Goal: Task Accomplishment & Management: Use online tool/utility

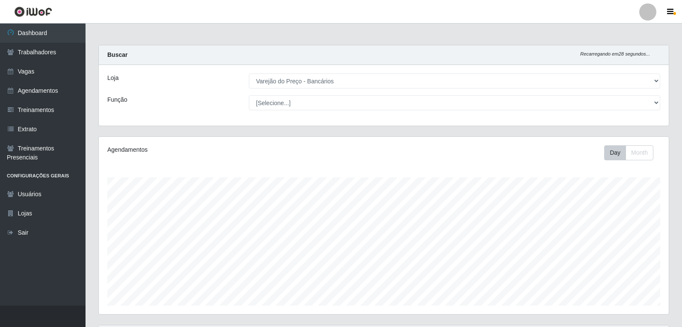
select select "157"
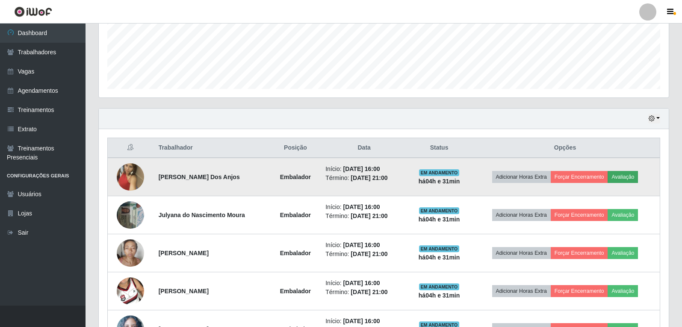
scroll to position [259, 0]
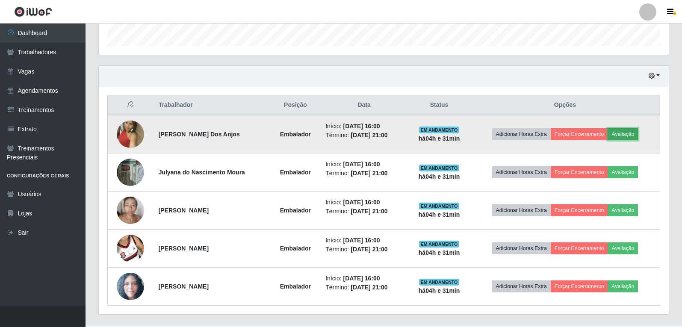
click at [636, 131] on button "Avaliação" at bounding box center [622, 134] width 30 height 12
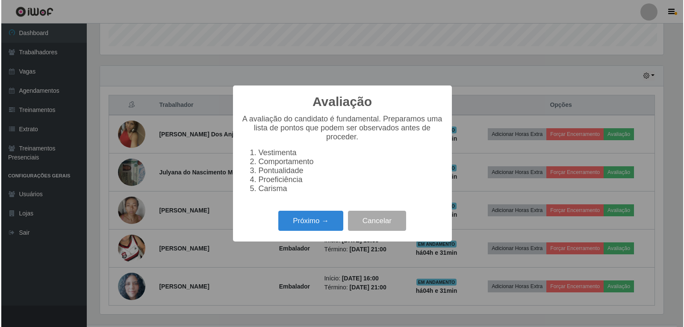
scroll to position [177, 565]
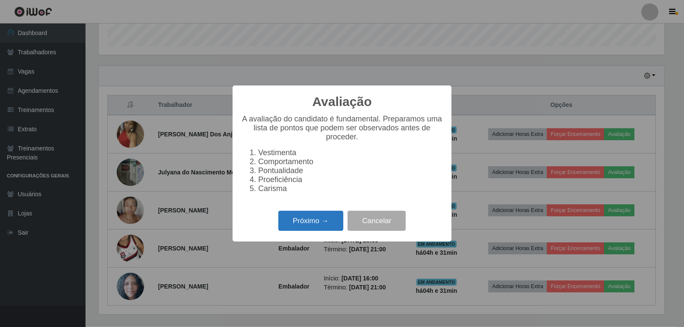
click at [315, 227] on button "Próximo →" at bounding box center [310, 221] width 65 height 20
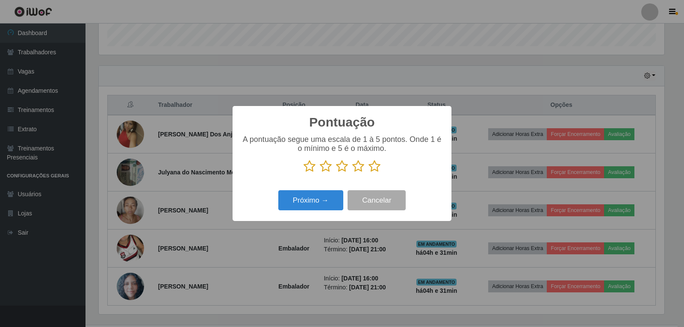
scroll to position [427189, 426801]
click at [372, 166] on icon at bounding box center [374, 166] width 12 height 13
click at [368, 173] on input "radio" at bounding box center [368, 173] width 0 height 0
click at [335, 204] on button "Próximo →" at bounding box center [310, 200] width 65 height 20
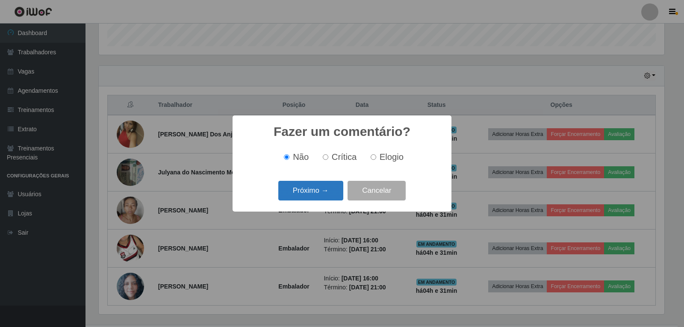
click at [327, 193] on button "Próximo →" at bounding box center [310, 191] width 65 height 20
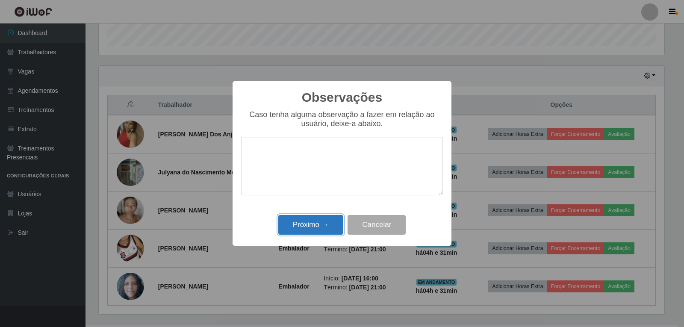
click at [323, 219] on button "Próximo →" at bounding box center [310, 225] width 65 height 20
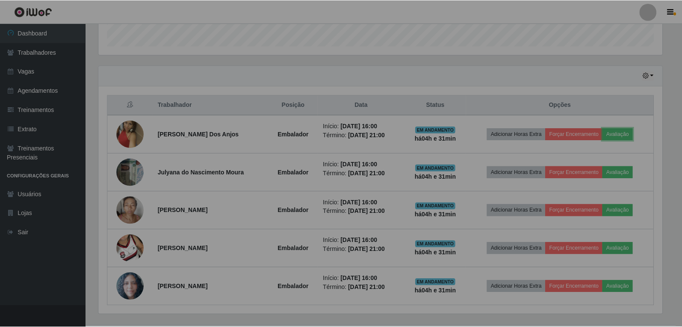
scroll to position [177, 570]
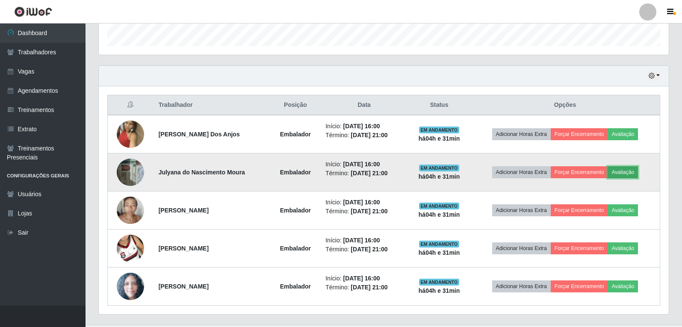
click at [624, 169] on button "Avaliação" at bounding box center [622, 172] width 30 height 12
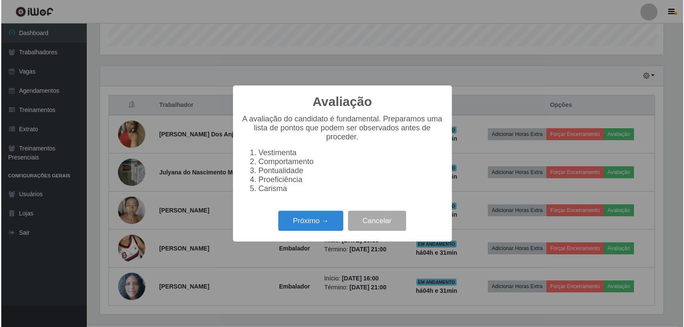
scroll to position [177, 565]
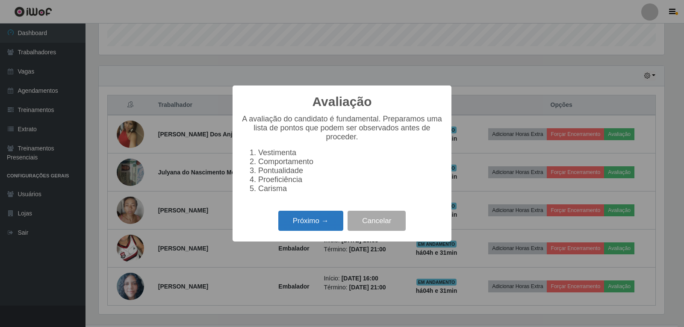
click at [303, 227] on button "Próximo →" at bounding box center [310, 221] width 65 height 20
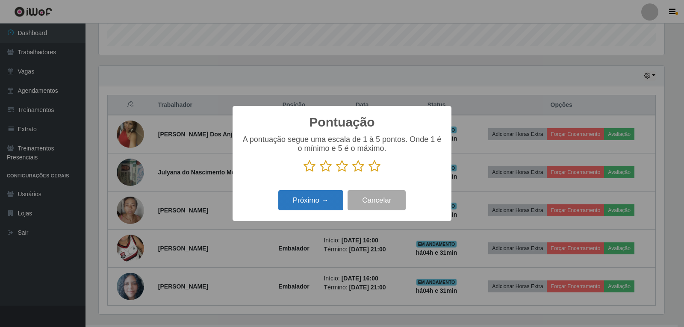
scroll to position [427189, 426801]
click at [369, 166] on icon at bounding box center [374, 166] width 12 height 13
click at [368, 173] on input "radio" at bounding box center [368, 173] width 0 height 0
click at [329, 194] on button "Próximo →" at bounding box center [310, 200] width 65 height 20
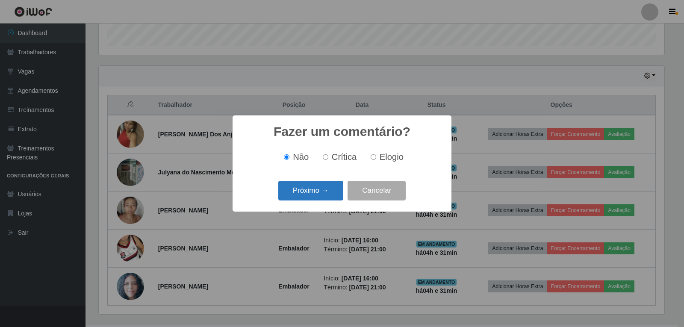
click at [320, 196] on button "Próximo →" at bounding box center [310, 191] width 65 height 20
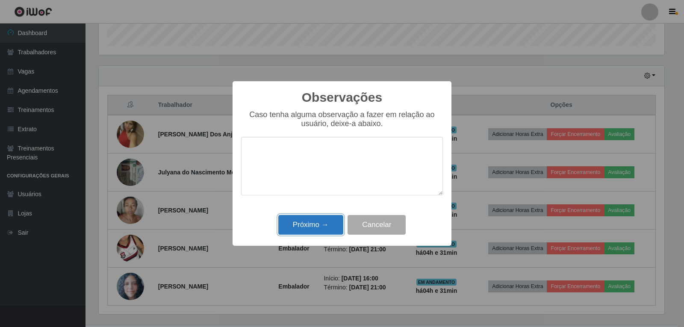
click at [315, 222] on button "Próximo →" at bounding box center [310, 225] width 65 height 20
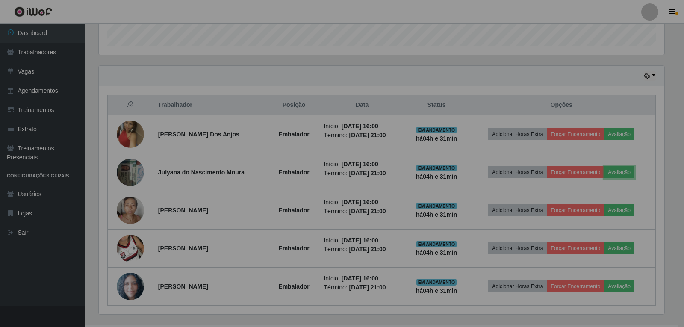
scroll to position [177, 570]
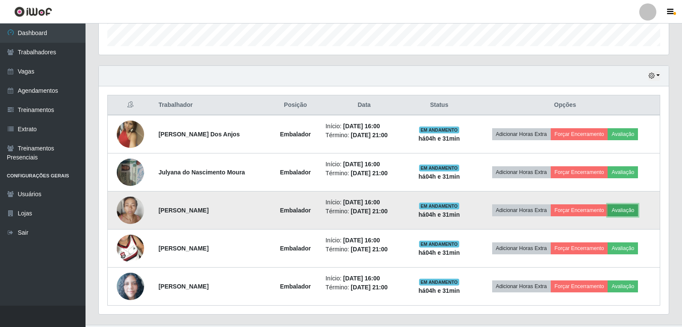
click at [627, 209] on button "Avaliação" at bounding box center [622, 210] width 30 height 12
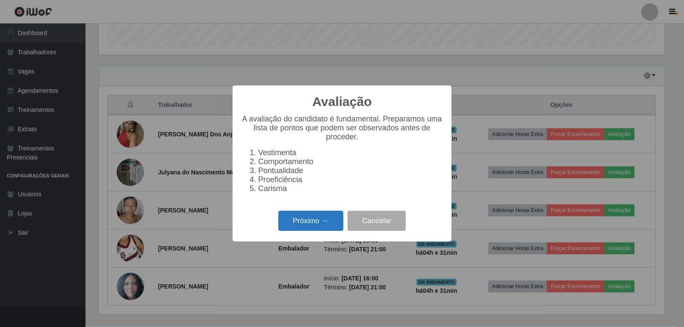
click at [335, 225] on button "Próximo →" at bounding box center [310, 221] width 65 height 20
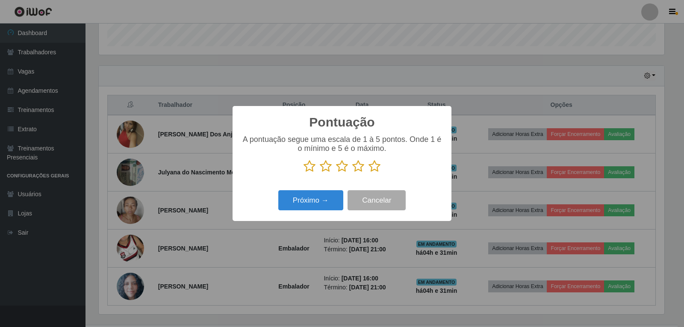
scroll to position [427189, 426801]
click at [376, 173] on icon at bounding box center [374, 166] width 12 height 13
click at [368, 173] on input "radio" at bounding box center [368, 173] width 0 height 0
click at [331, 199] on button "Próximo →" at bounding box center [310, 200] width 65 height 20
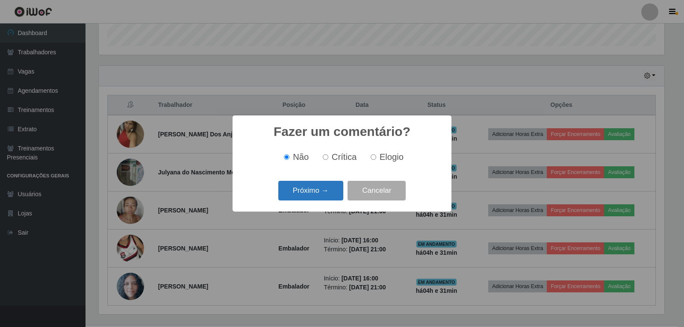
click at [338, 194] on button "Próximo →" at bounding box center [310, 191] width 65 height 20
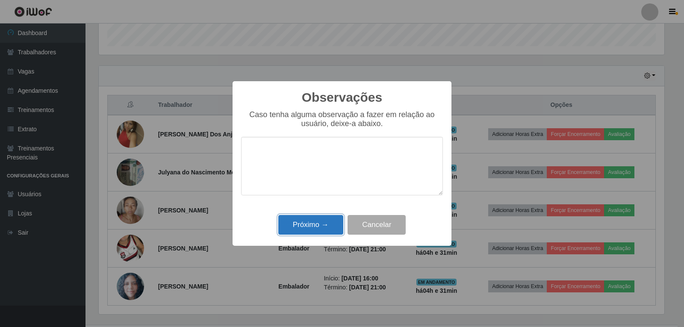
click at [331, 220] on button "Próximo →" at bounding box center [310, 225] width 65 height 20
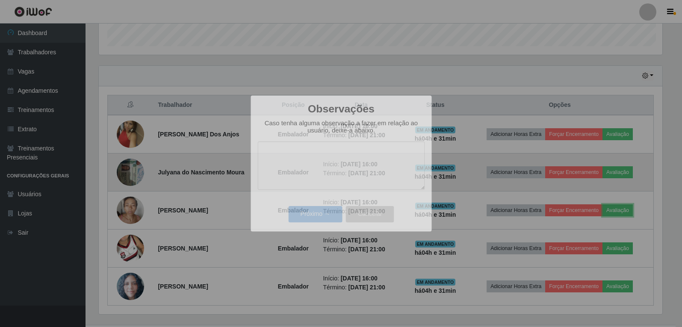
scroll to position [177, 570]
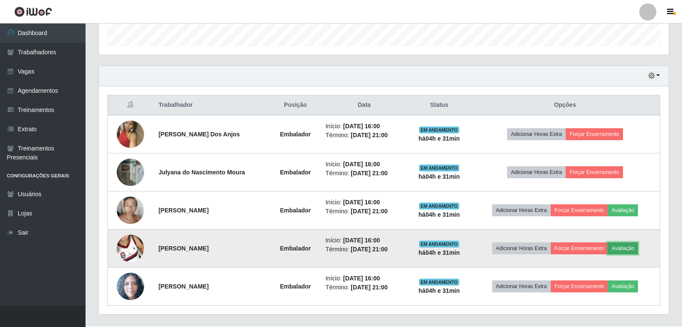
click at [618, 254] on button "Avaliação" at bounding box center [622, 248] width 30 height 12
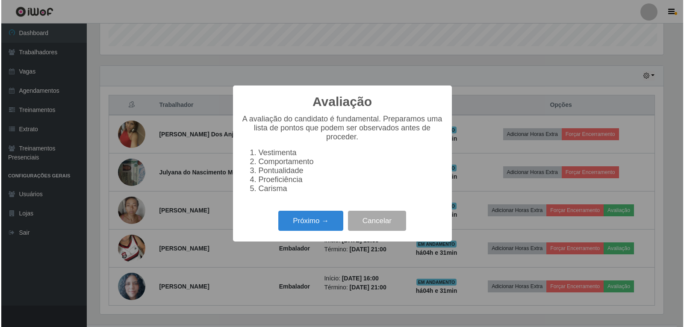
scroll to position [177, 565]
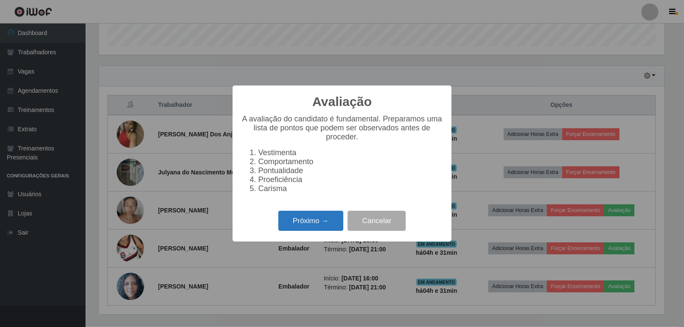
click at [327, 228] on button "Próximo →" at bounding box center [310, 221] width 65 height 20
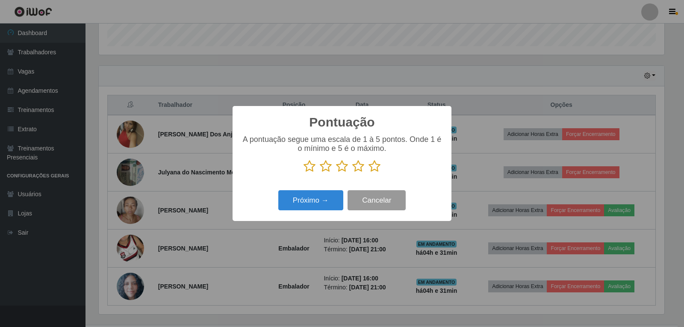
scroll to position [427189, 426801]
click at [373, 165] on icon at bounding box center [374, 166] width 12 height 13
click at [368, 173] on input "radio" at bounding box center [368, 173] width 0 height 0
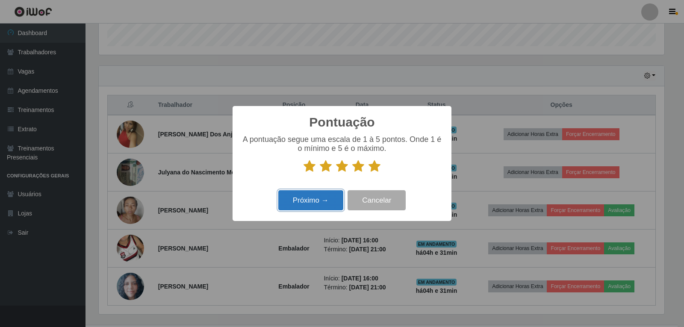
click at [337, 197] on button "Próximo →" at bounding box center [310, 200] width 65 height 20
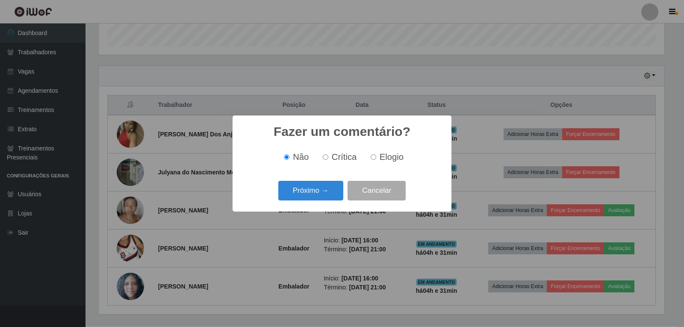
click at [336, 197] on button "Próximo →" at bounding box center [310, 191] width 65 height 20
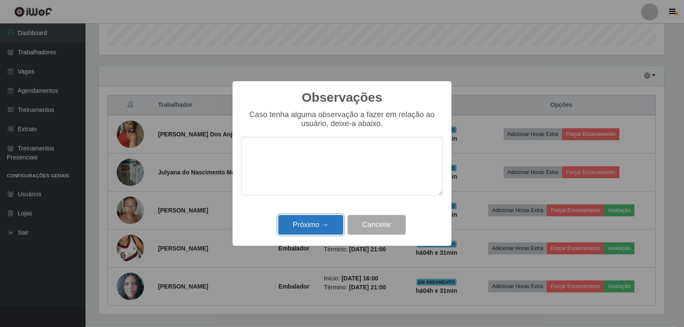
click at [336, 226] on button "Próximo →" at bounding box center [310, 225] width 65 height 20
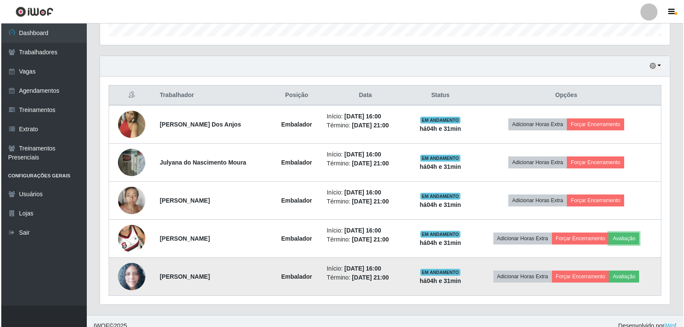
scroll to position [279, 0]
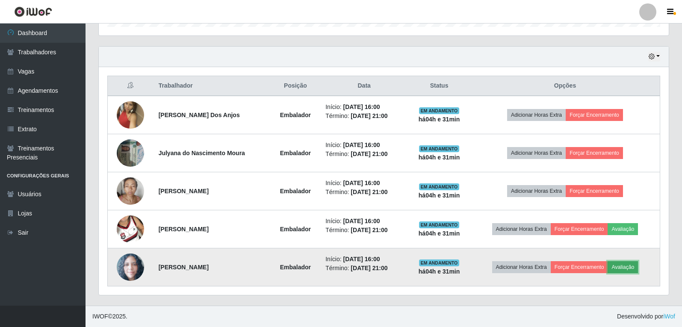
click at [633, 266] on button "Avaliação" at bounding box center [622, 267] width 30 height 12
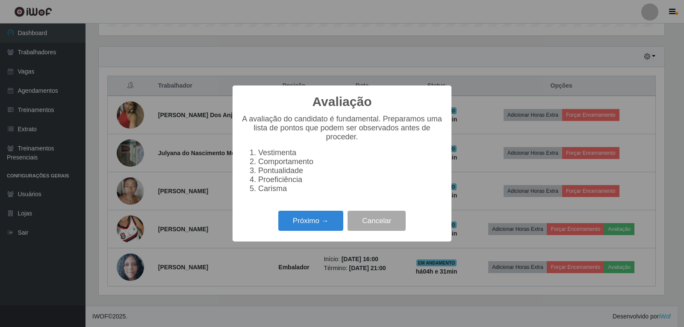
scroll to position [177, 565]
click at [333, 230] on button "Próximo →" at bounding box center [310, 221] width 65 height 20
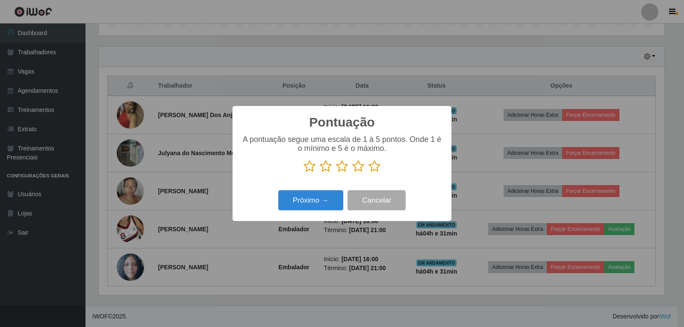
click at [370, 166] on icon at bounding box center [374, 166] width 12 height 13
click at [368, 173] on input "radio" at bounding box center [368, 173] width 0 height 0
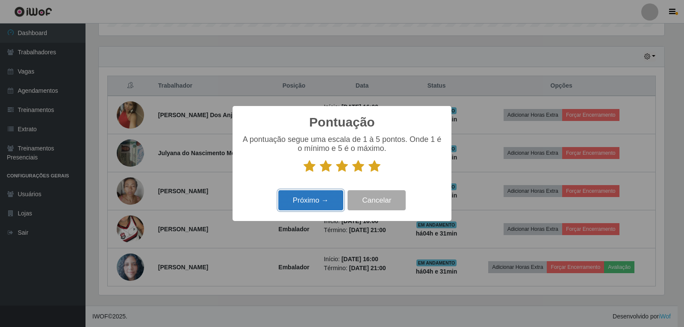
click at [324, 200] on button "Próximo →" at bounding box center [310, 200] width 65 height 20
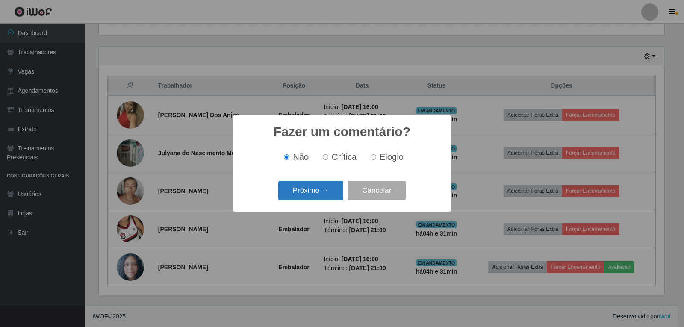
click at [333, 192] on button "Próximo →" at bounding box center [310, 191] width 65 height 20
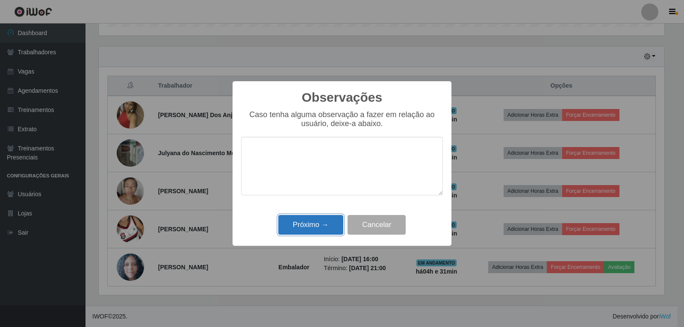
click at [328, 223] on button "Próximo →" at bounding box center [310, 225] width 65 height 20
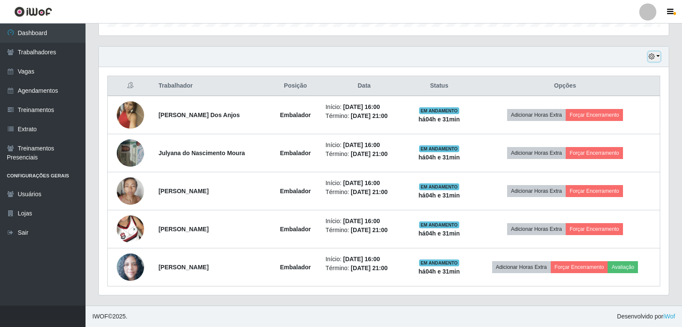
click at [658, 56] on button "button" at bounding box center [654, 57] width 12 height 10
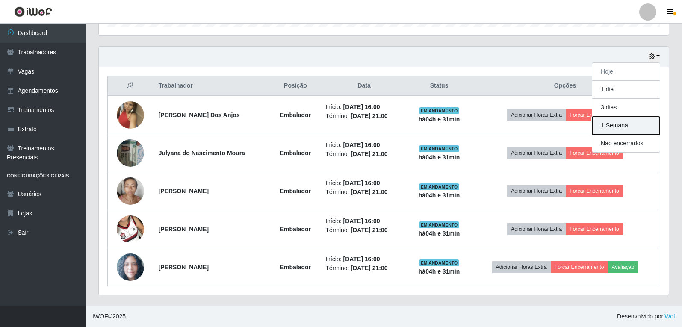
click at [633, 127] on button "1 Semana" at bounding box center [626, 126] width 68 height 18
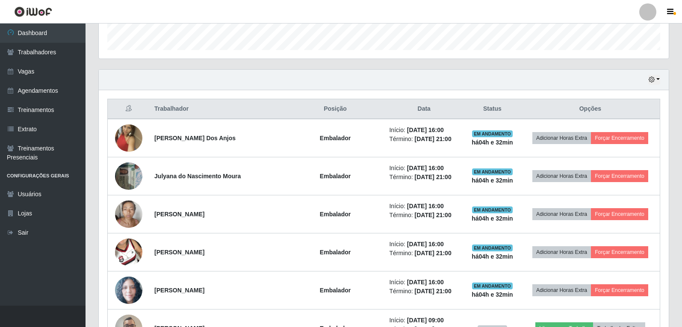
click at [659, 74] on div "Hoje 1 dia 3 dias 1 Semana Não encerrados" at bounding box center [384, 80] width 570 height 21
click at [658, 77] on button "button" at bounding box center [654, 80] width 12 height 10
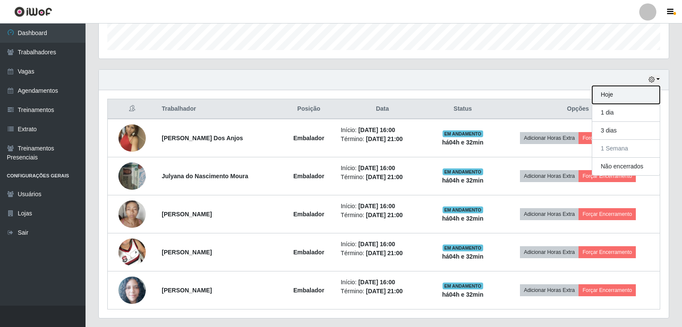
click at [607, 91] on button "Hoje" at bounding box center [626, 95] width 68 height 18
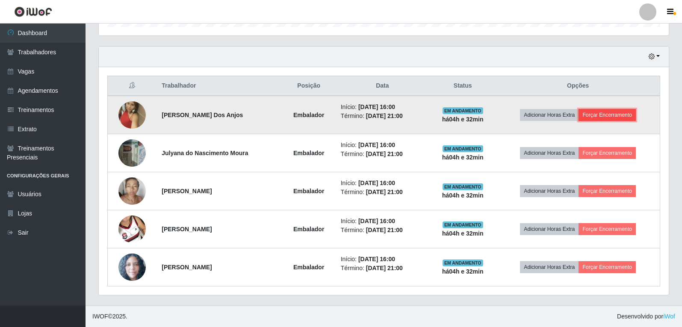
click at [622, 119] on button "Forçar Encerramento" at bounding box center [606, 115] width 57 height 12
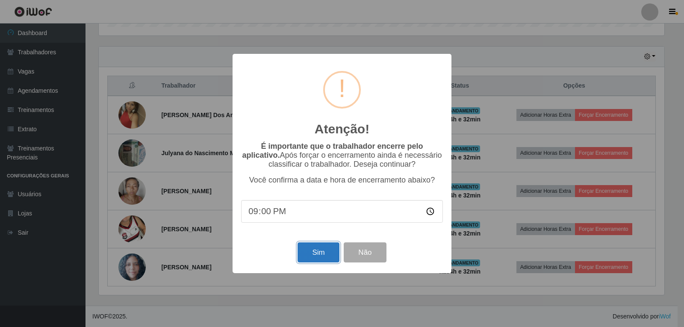
click at [327, 254] on button "Sim" at bounding box center [317, 252] width 41 height 20
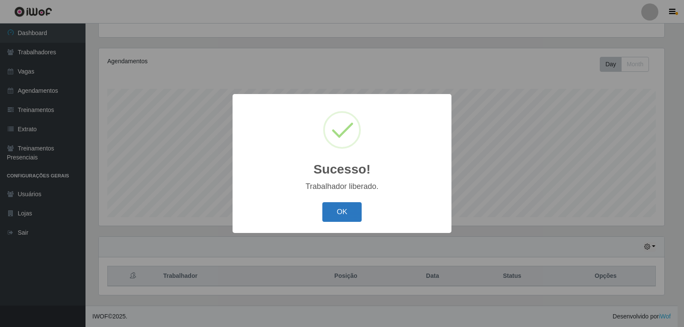
click at [342, 214] on button "OK" at bounding box center [342, 212] width 40 height 20
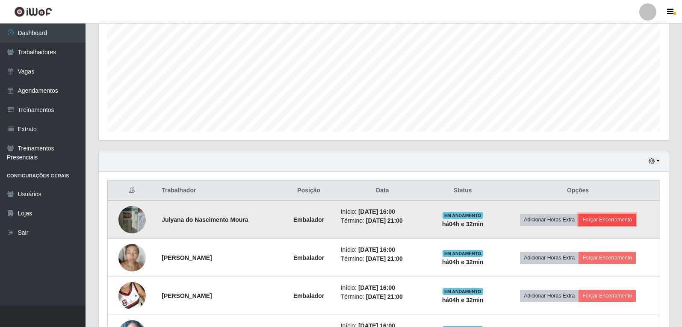
click at [606, 222] on button "Forçar Encerramento" at bounding box center [606, 220] width 57 height 12
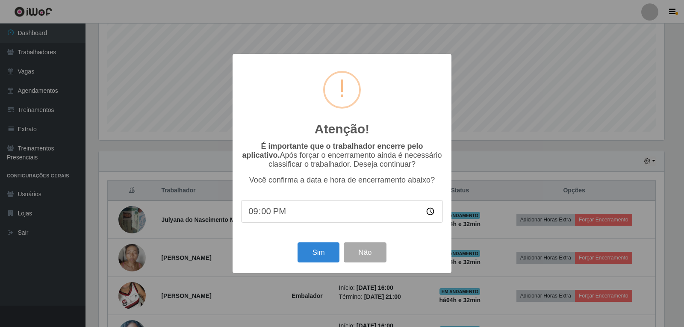
click at [319, 243] on div "Sim Não" at bounding box center [342, 252] width 202 height 24
click at [323, 249] on button "Sim" at bounding box center [317, 252] width 41 height 20
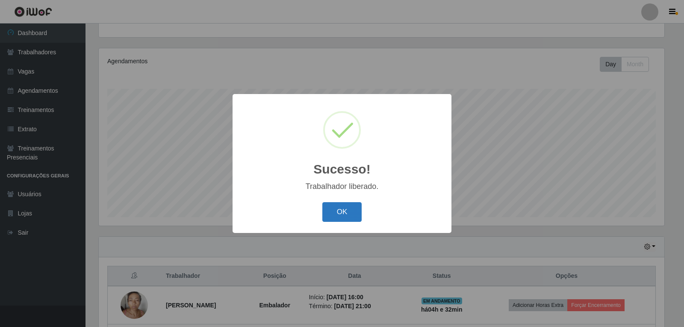
click at [342, 211] on button "OK" at bounding box center [342, 212] width 40 height 20
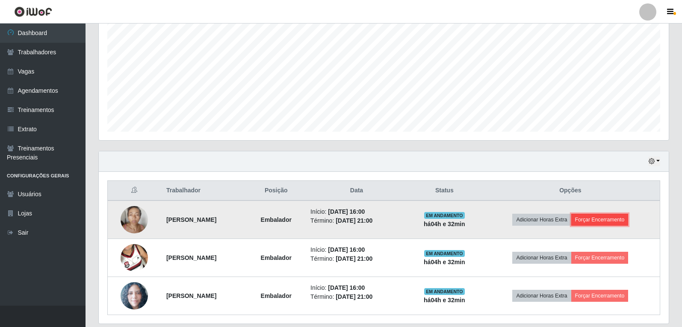
click at [618, 218] on button "Forçar Encerramento" at bounding box center [599, 220] width 57 height 12
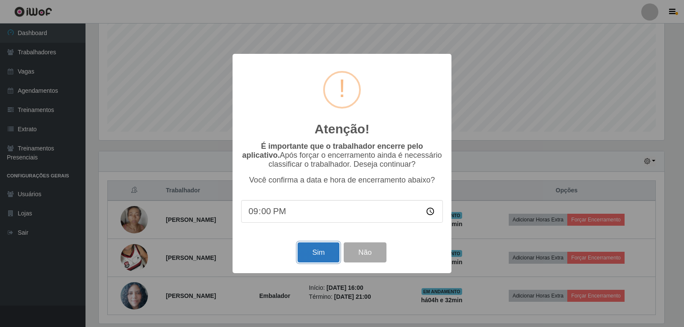
click at [313, 248] on button "Sim" at bounding box center [317, 252] width 41 height 20
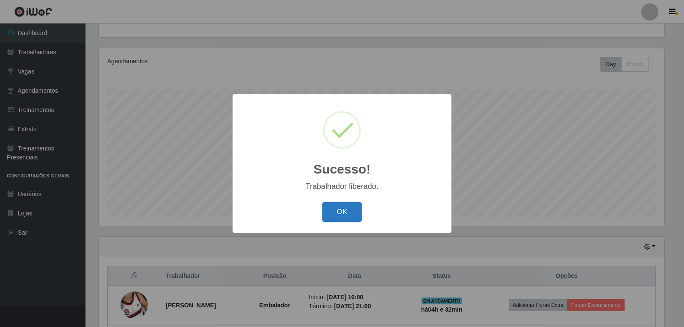
click at [354, 218] on button "OK" at bounding box center [342, 212] width 40 height 20
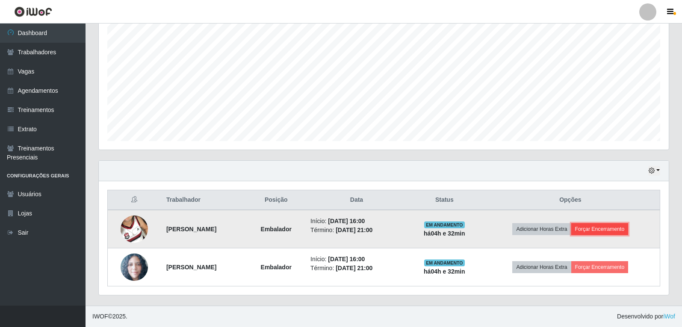
click at [606, 232] on button "Forçar Encerramento" at bounding box center [599, 229] width 57 height 12
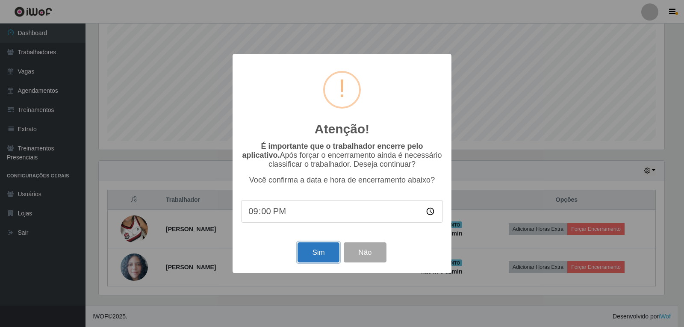
click at [312, 259] on button "Sim" at bounding box center [317, 252] width 41 height 20
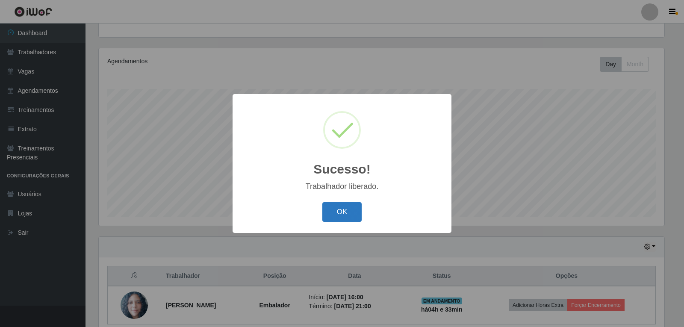
click at [353, 217] on button "OK" at bounding box center [342, 212] width 40 height 20
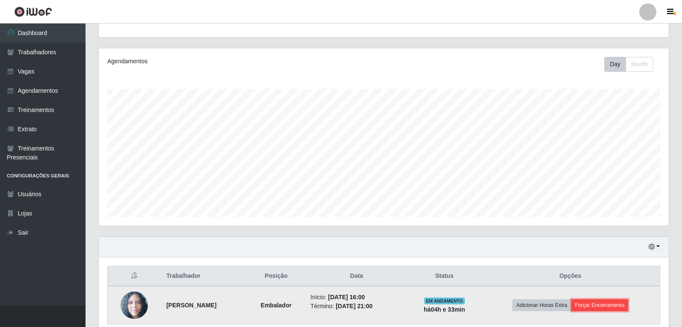
click at [600, 308] on button "Forçar Encerramento" at bounding box center [599, 305] width 57 height 12
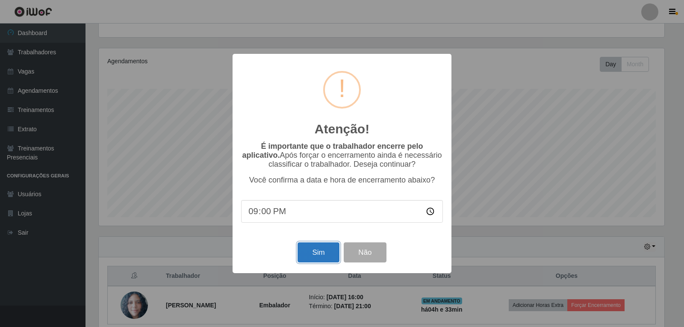
click at [324, 252] on button "Sim" at bounding box center [317, 252] width 41 height 20
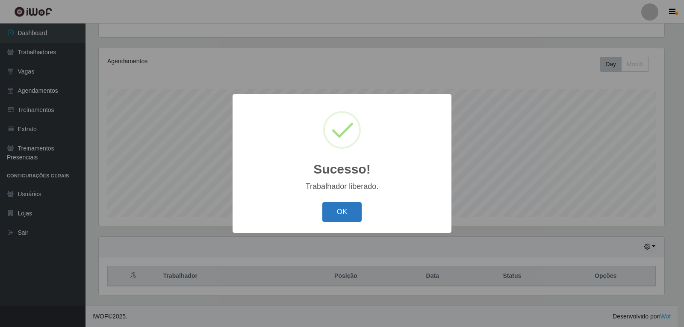
click at [359, 216] on button "OK" at bounding box center [342, 212] width 40 height 20
